Goal: Find specific page/section: Find specific page/section

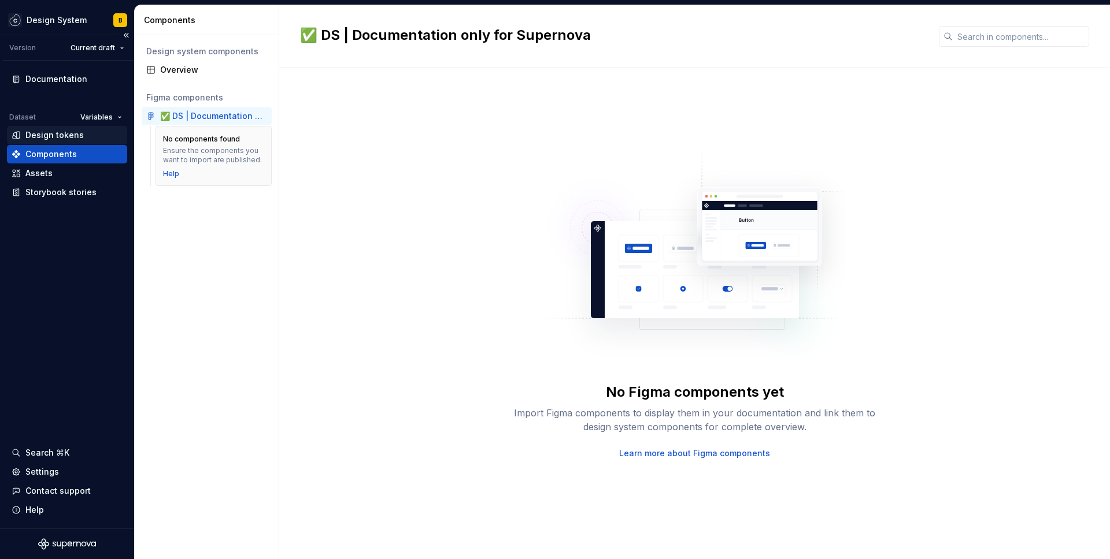
click at [73, 139] on div "Design tokens" at bounding box center [54, 135] width 58 height 12
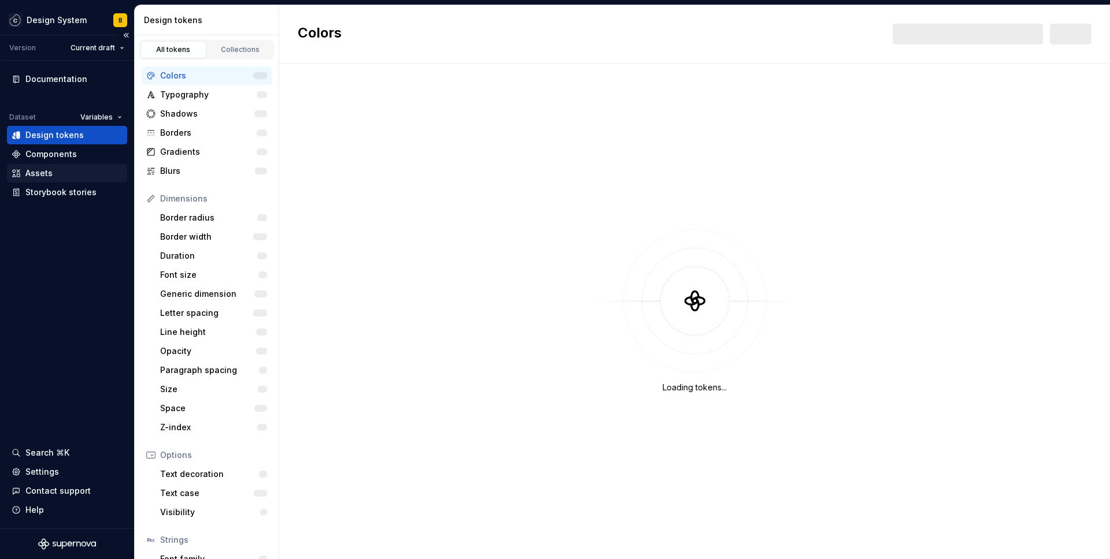
click at [68, 172] on div "Assets" at bounding box center [67, 174] width 111 height 12
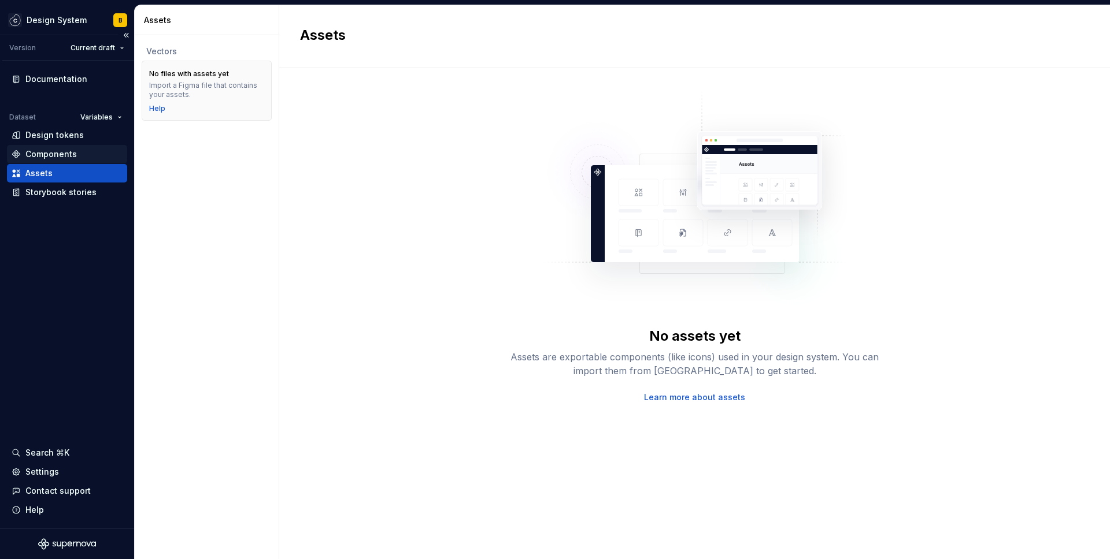
click at [73, 154] on div "Components" at bounding box center [50, 155] width 51 height 12
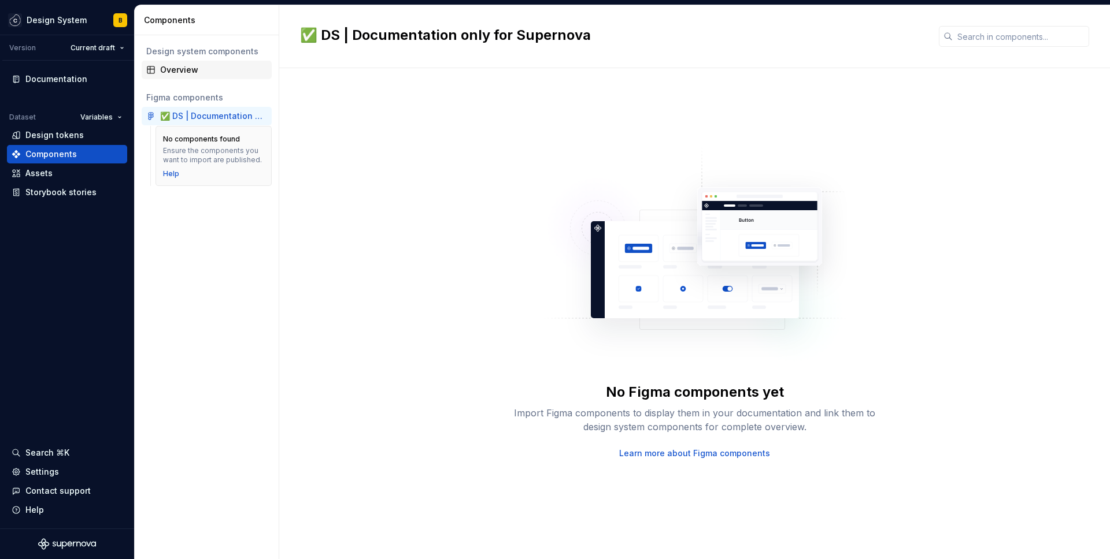
click at [179, 76] on div "Overview" at bounding box center [207, 70] width 130 height 18
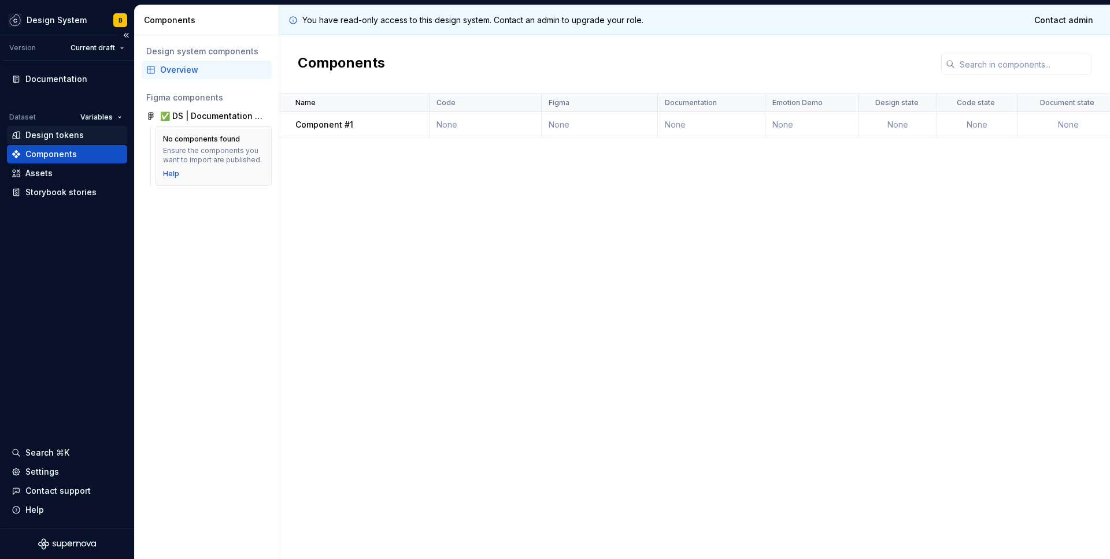
click at [84, 139] on div "Design tokens" at bounding box center [67, 135] width 111 height 12
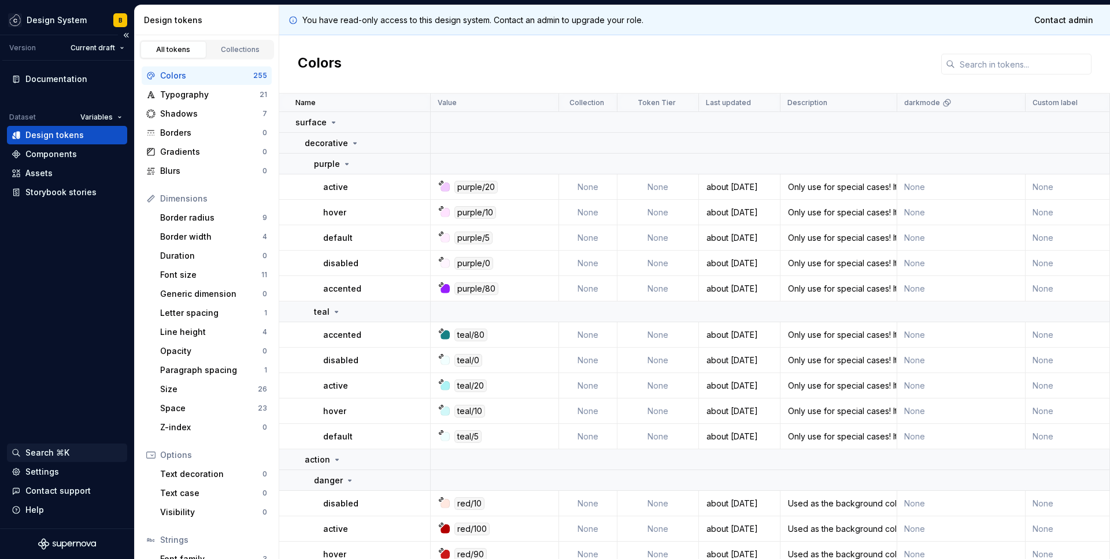
click at [58, 457] on div "Search ⌘K" at bounding box center [47, 453] width 44 height 12
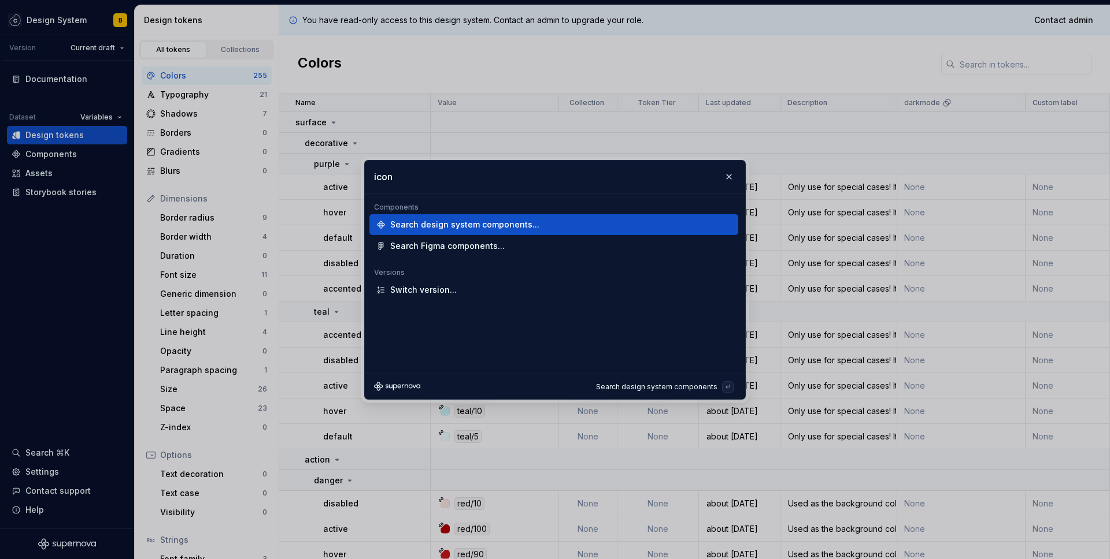
type input "icon"
click at [498, 232] on div "Search design system components..." at bounding box center [553, 224] width 369 height 21
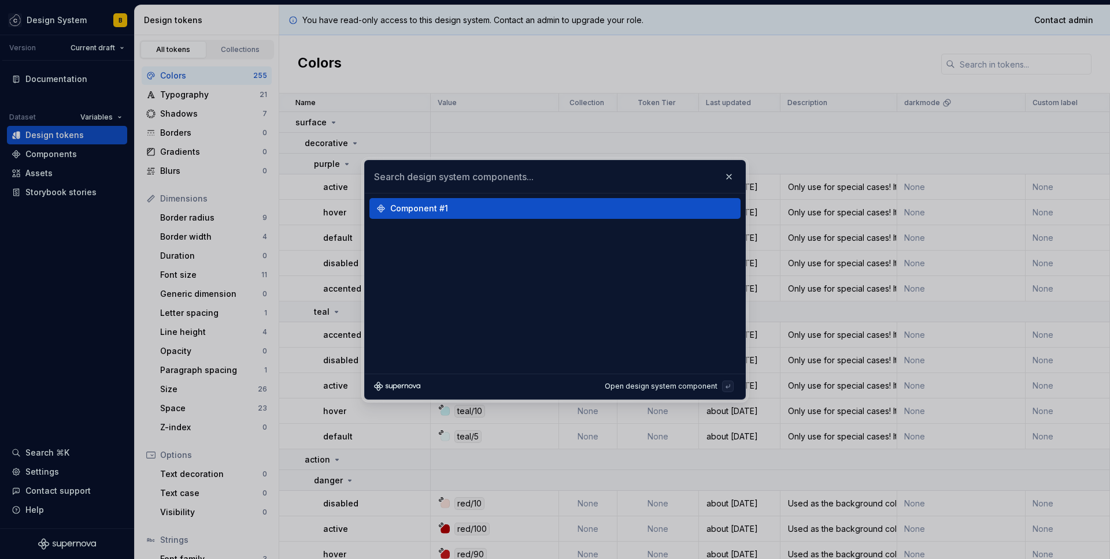
click at [483, 213] on div "Component #1" at bounding box center [559, 209] width 339 height 12
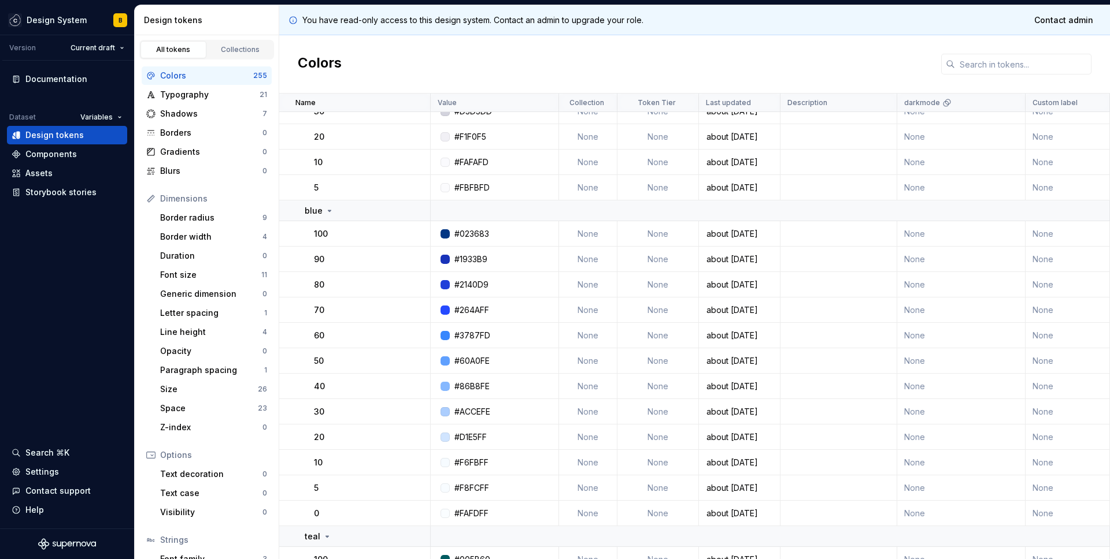
scroll to position [73, 0]
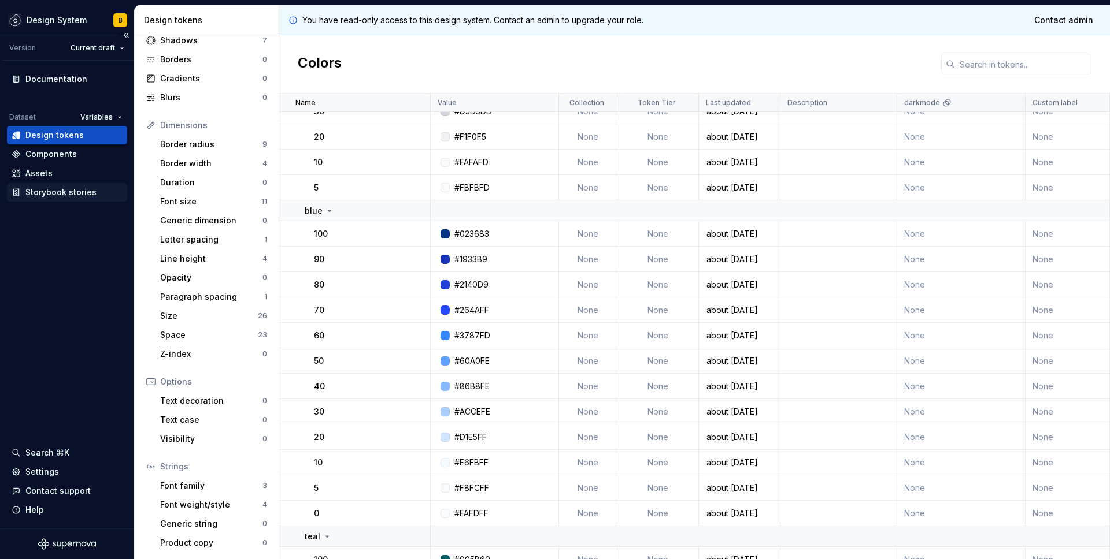
click at [84, 184] on div "Storybook stories" at bounding box center [67, 192] width 120 height 18
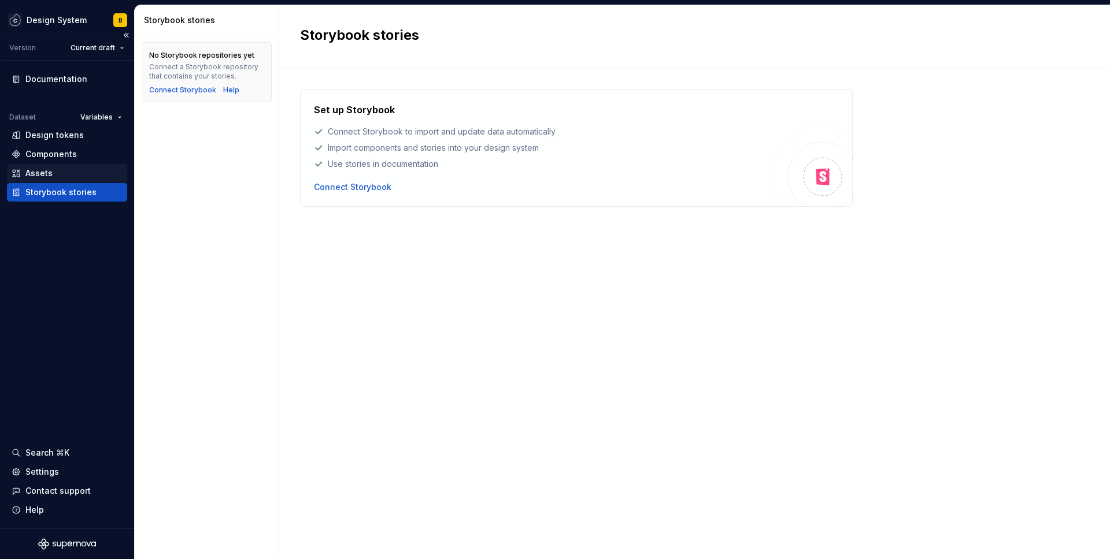
click at [56, 174] on div "Assets" at bounding box center [67, 174] width 111 height 12
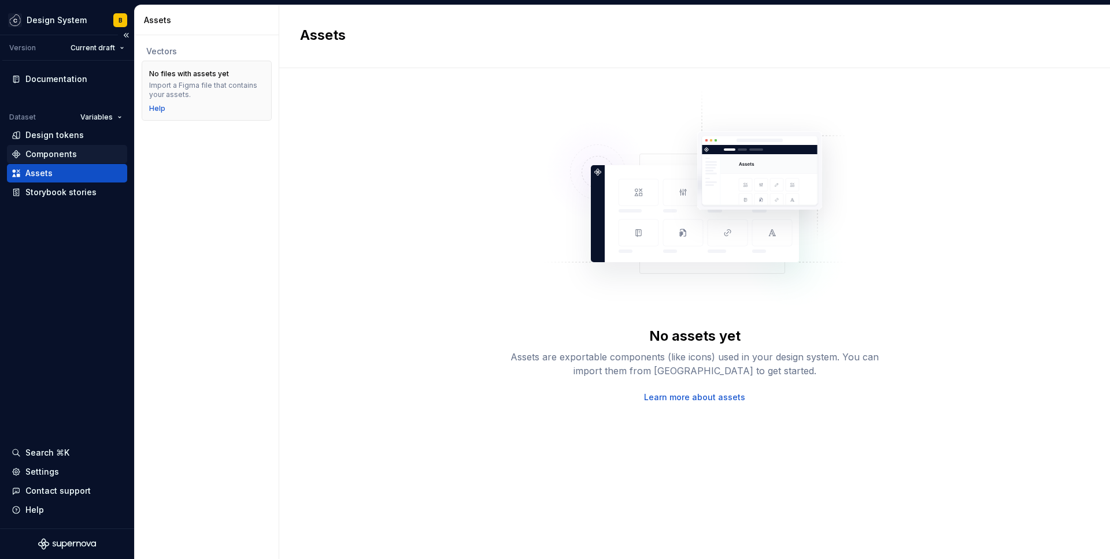
click at [68, 160] on div "Components" at bounding box center [50, 155] width 51 height 12
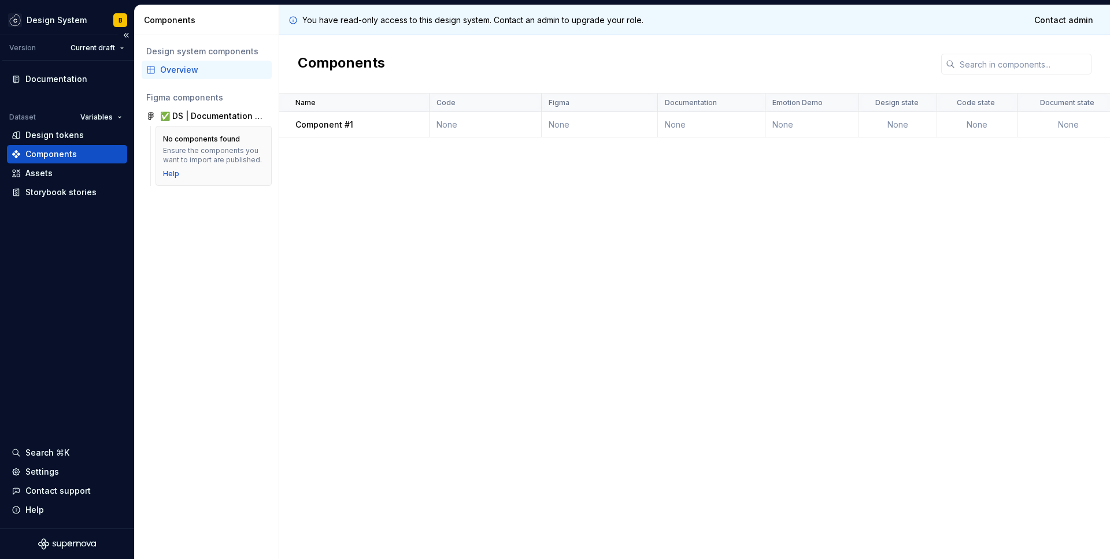
click at [77, 145] on div "Components" at bounding box center [67, 154] width 120 height 18
drag, startPoint x: 457, startPoint y: 162, endPoint x: 472, endPoint y: 164, distance: 14.5
click at [458, 162] on div "Name Code Figma Documentation Emotion Demo Design state Code state Document sta…" at bounding box center [694, 327] width 831 height 466
